Goal: Task Accomplishment & Management: Manage account settings

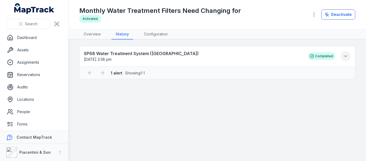
click at [347, 57] on icon at bounding box center [345, 55] width 5 height 5
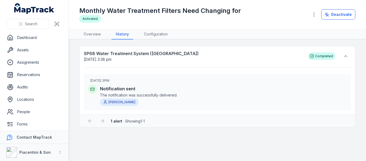
drag, startPoint x: 347, startPoint y: 57, endPoint x: 323, endPoint y: 34, distance: 32.8
click at [323, 34] on nav "Overview History Configuration" at bounding box center [217, 34] width 276 height 10
click at [98, 36] on link "Overview" at bounding box center [92, 34] width 26 height 10
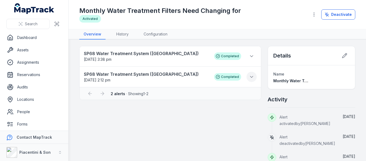
click at [249, 75] on icon at bounding box center [251, 76] width 5 height 5
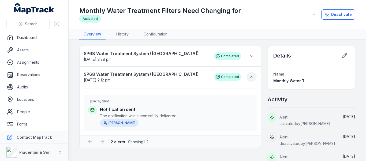
click at [249, 75] on icon at bounding box center [251, 76] width 5 height 5
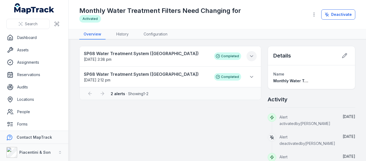
click at [250, 55] on icon at bounding box center [251, 55] width 3 height 1
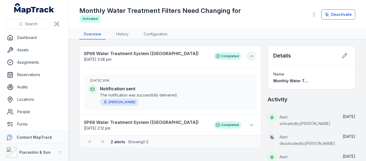
click at [250, 55] on icon at bounding box center [251, 55] width 5 height 5
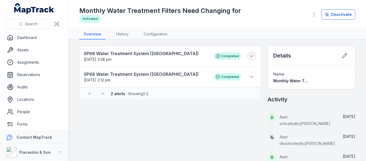
click at [250, 55] on icon at bounding box center [251, 55] width 3 height 1
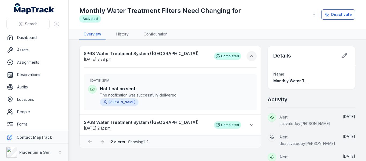
click at [250, 55] on icon at bounding box center [251, 55] width 5 height 5
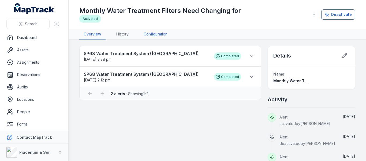
click at [160, 35] on link "Configuration" at bounding box center [155, 34] width 32 height 10
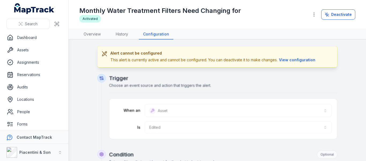
drag, startPoint x: 160, startPoint y: 35, endPoint x: 184, endPoint y: 24, distance: 25.4
click at [180, 25] on div "Monthly Water Treatment Filters Need Changing for Activated Deactivate" at bounding box center [217, 14] width 276 height 25
type input "**********"
click at [335, 14] on button "Deactivate" at bounding box center [338, 14] width 34 height 10
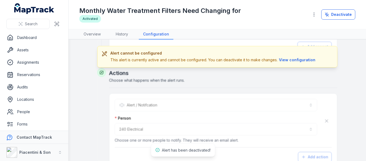
scroll to position [364, 0]
